Goal: Transaction & Acquisition: Obtain resource

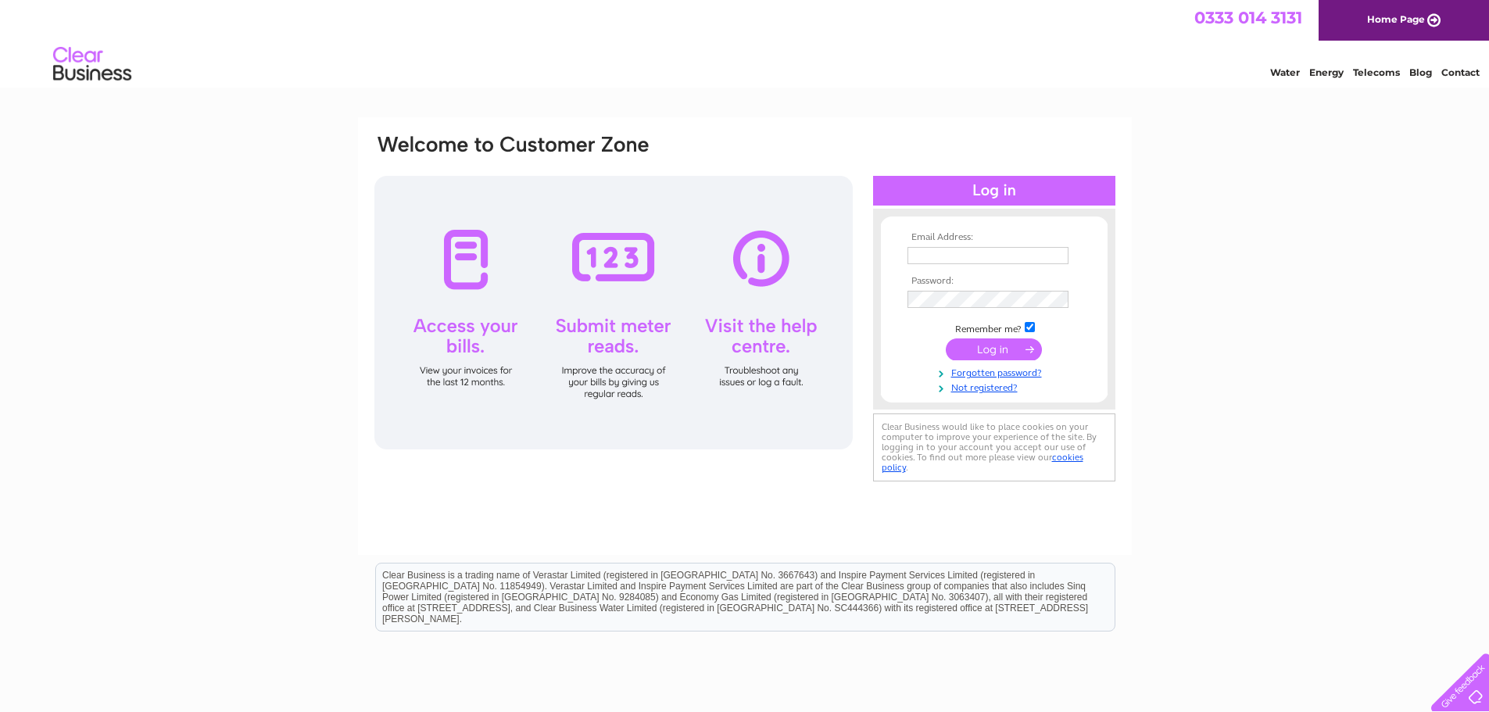
click at [1068, 257] on nordpass-icon at bounding box center [1068, 255] width 0 height 13
type input "kenny.waring@amphillip.co.uk"
click at [970, 345] on input "submit" at bounding box center [994, 351] width 96 height 22
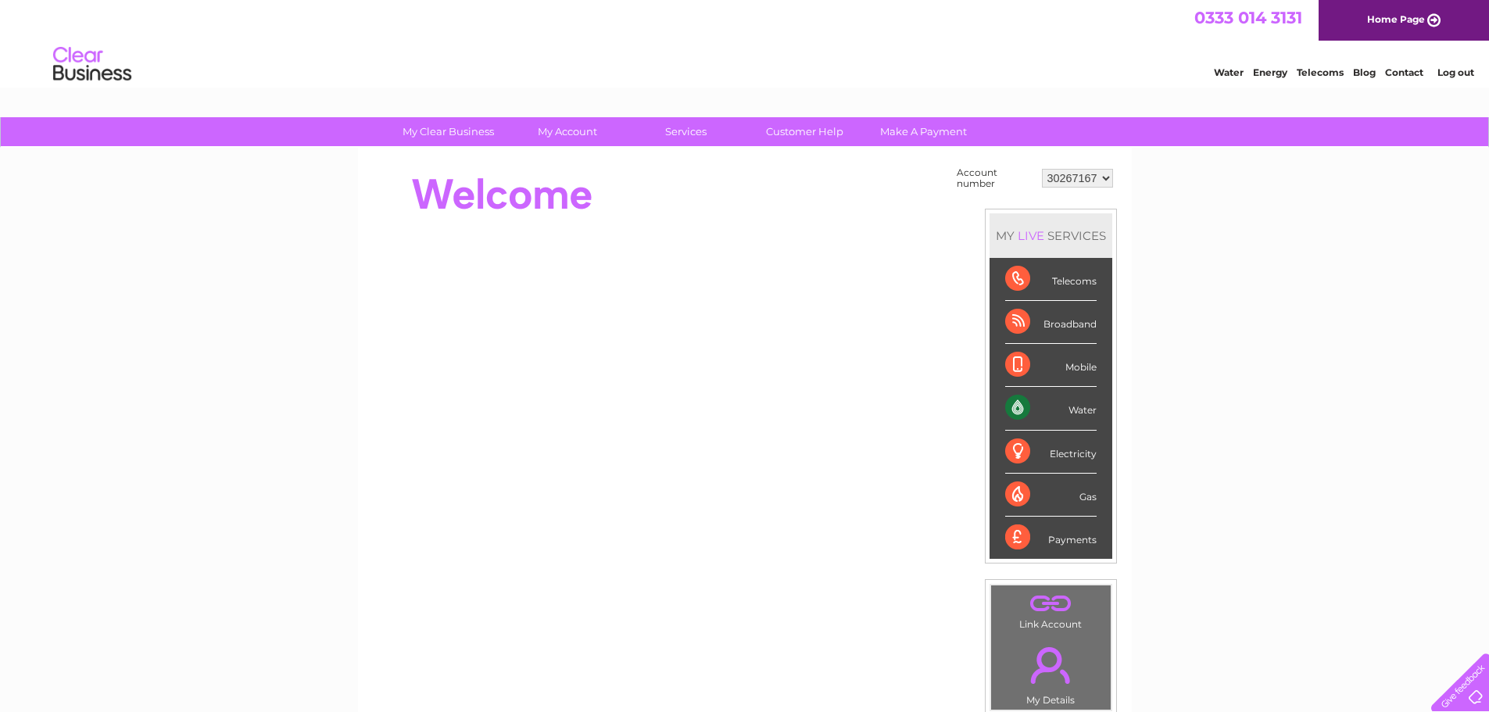
click at [1108, 175] on select "30267167 30289278 30289279" at bounding box center [1077, 178] width 71 height 19
click at [1042, 169] on select "30267167 30289278 30289279" at bounding box center [1077, 178] width 71 height 19
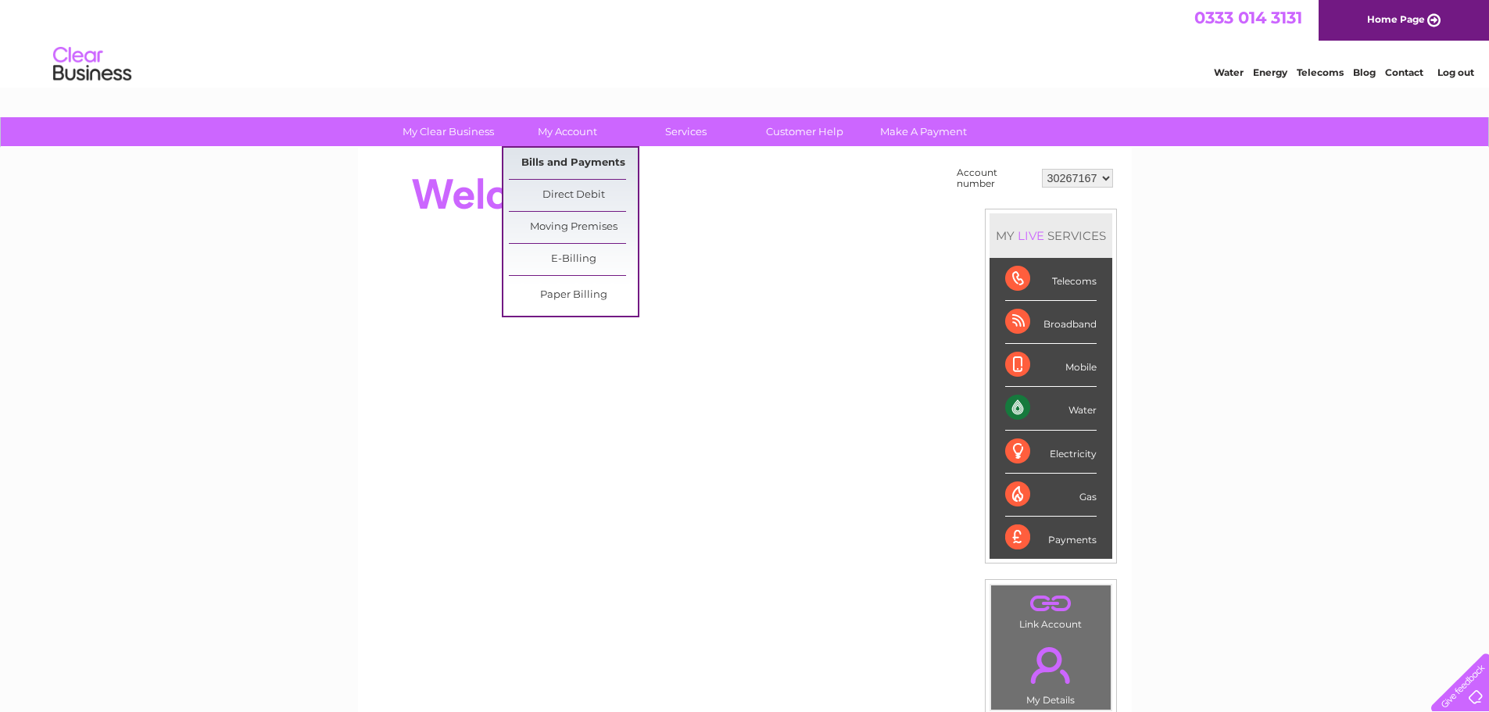
click at [585, 159] on link "Bills and Payments" at bounding box center [573, 163] width 129 height 31
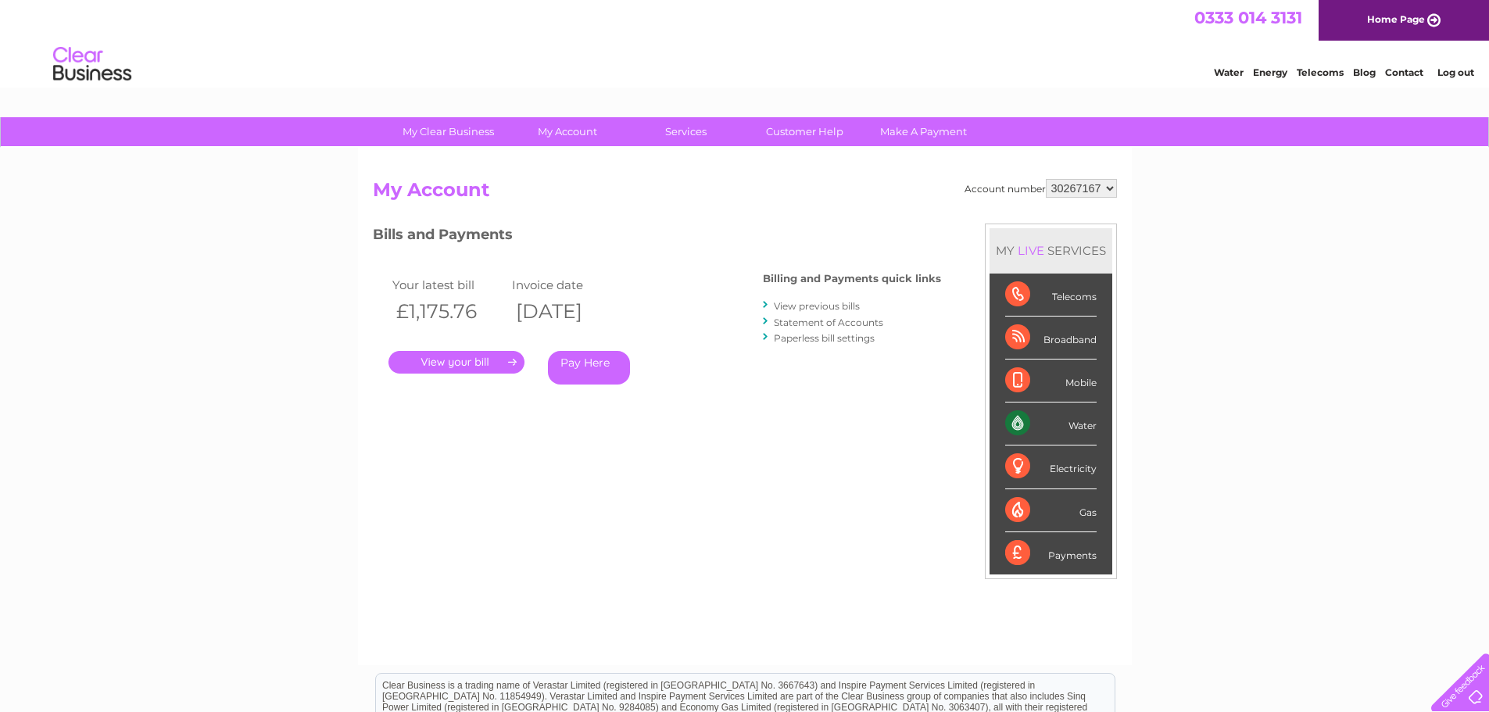
click at [449, 367] on link "." at bounding box center [456, 362] width 136 height 23
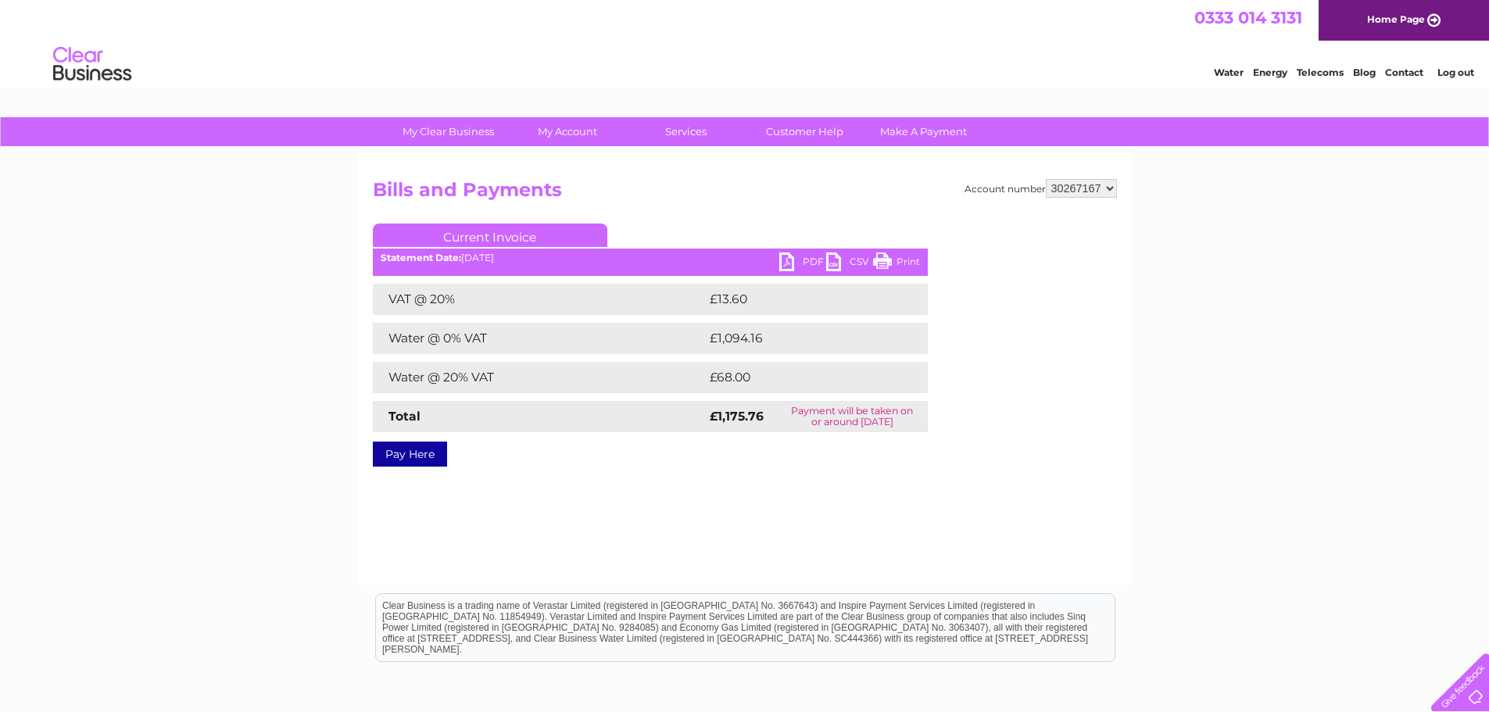
click at [773, 259] on div "Statement Date: 02/09/2025" at bounding box center [650, 257] width 555 height 11
click at [777, 259] on div "Statement Date: 02/09/2025" at bounding box center [650, 257] width 555 height 11
click at [779, 259] on link "PDF" at bounding box center [802, 263] width 47 height 23
click at [1103, 189] on select "30267167 30289278 30289279" at bounding box center [1081, 188] width 71 height 19
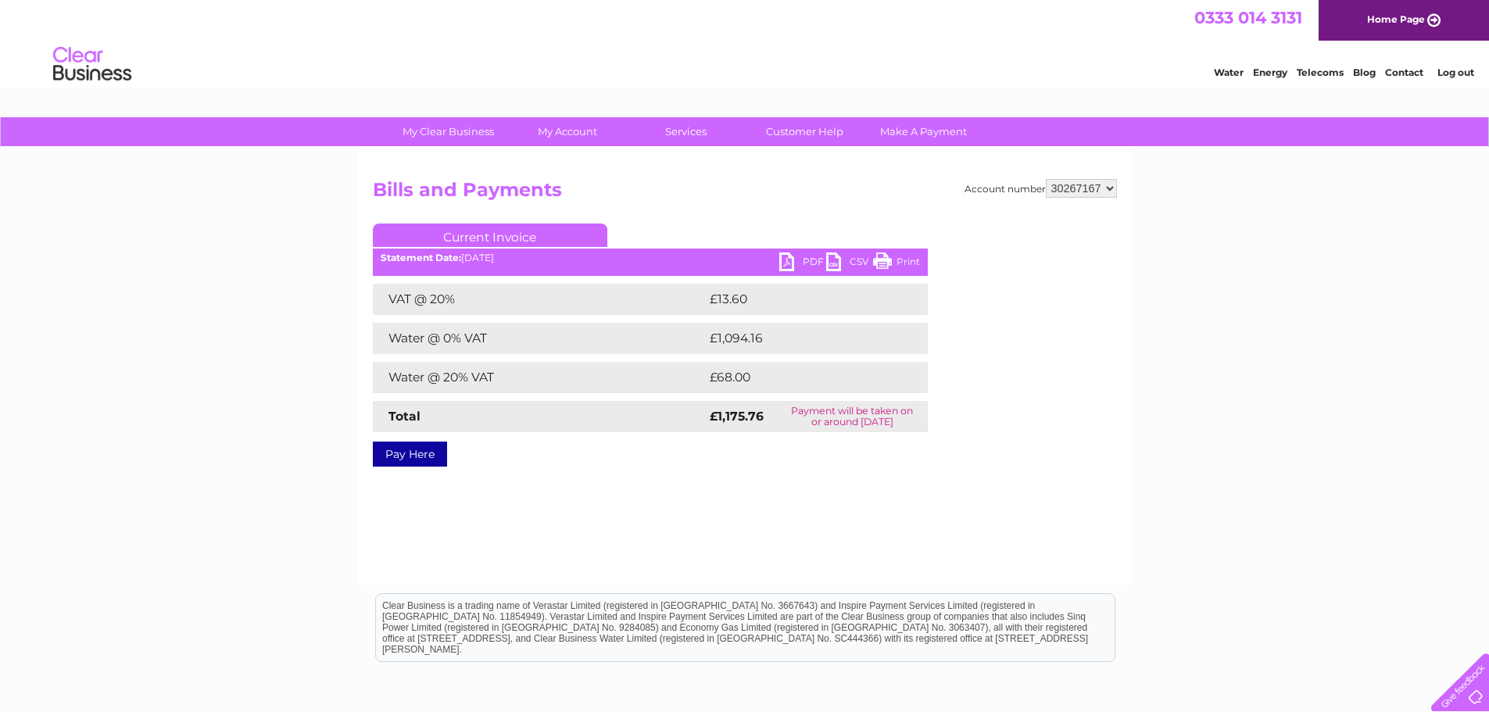
select select "30289278"
click at [1046, 179] on select "30267167 30289278 30289279" at bounding box center [1081, 188] width 71 height 19
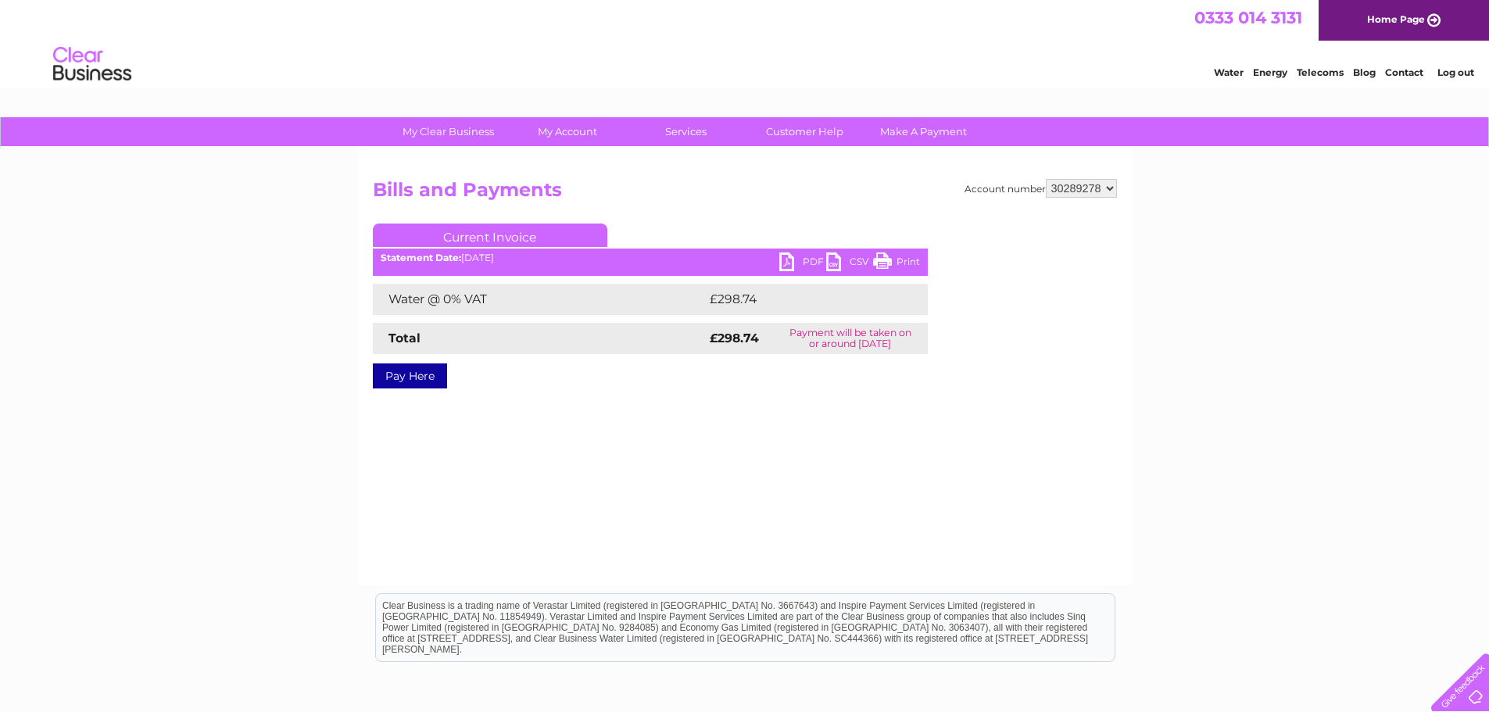
click at [790, 260] on link "PDF" at bounding box center [802, 263] width 47 height 23
click at [1087, 192] on select "30267167 30289278 30289279" at bounding box center [1081, 188] width 71 height 19
select select "30289279"
click at [1046, 179] on select "30267167 30289278 30289279" at bounding box center [1081, 188] width 71 height 19
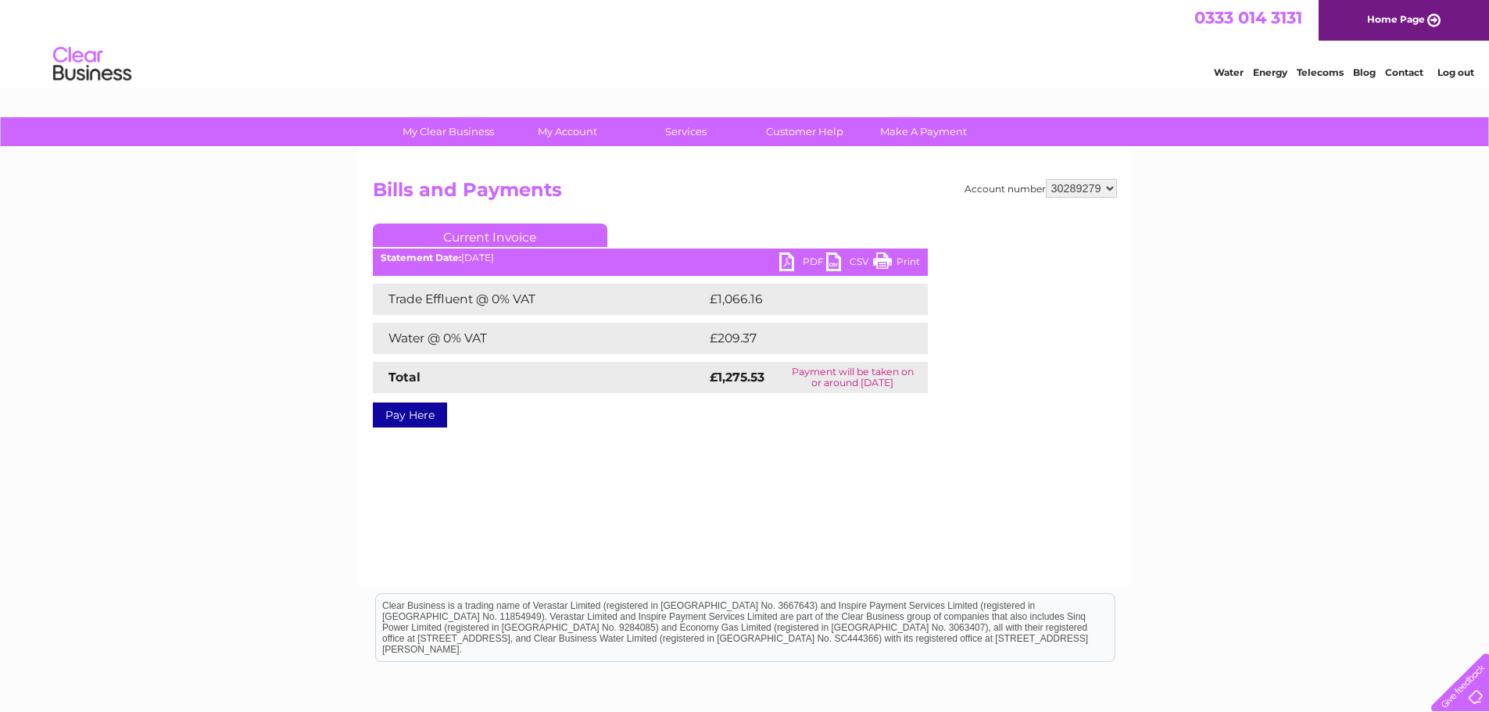
click at [792, 263] on link "PDF" at bounding box center [802, 263] width 47 height 23
